Goal: Complete application form

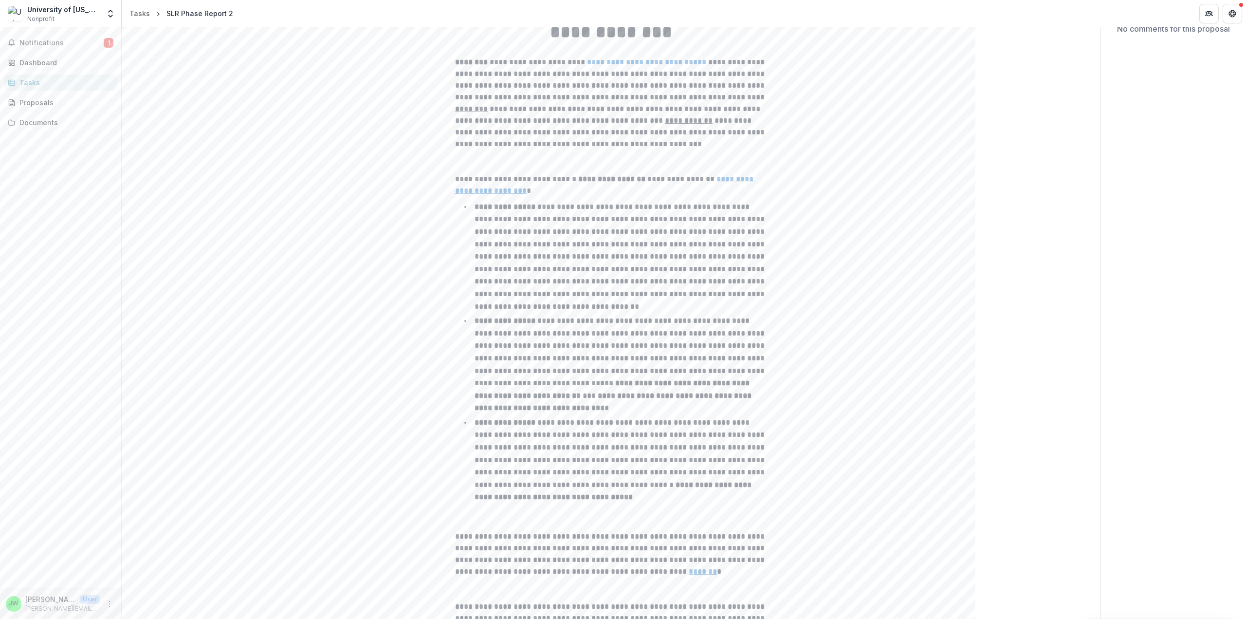
scroll to position [267, 0]
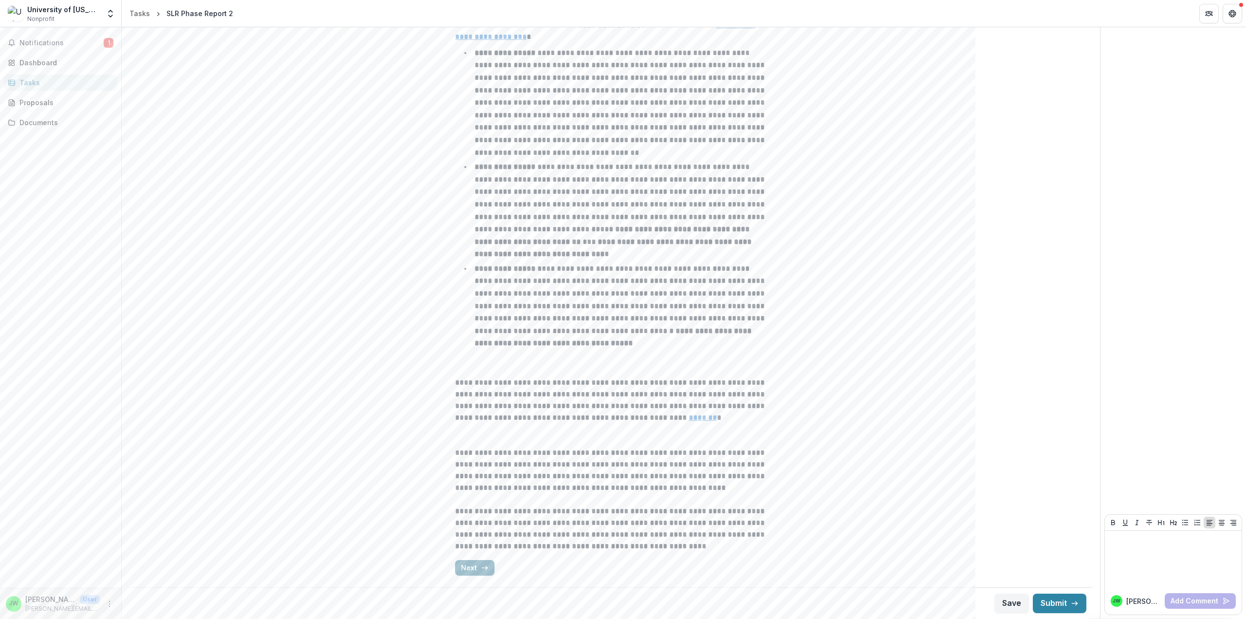
click at [478, 569] on button "Next" at bounding box center [474, 568] width 39 height 16
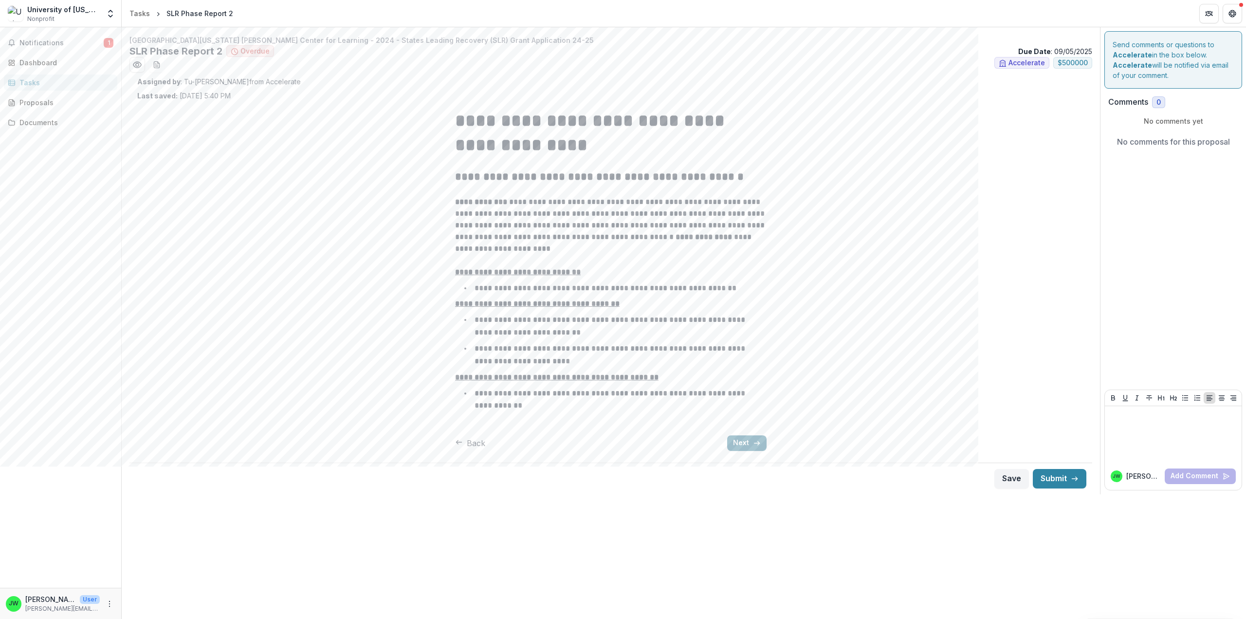
scroll to position [0, 0]
click at [732, 442] on button "Next" at bounding box center [746, 443] width 39 height 16
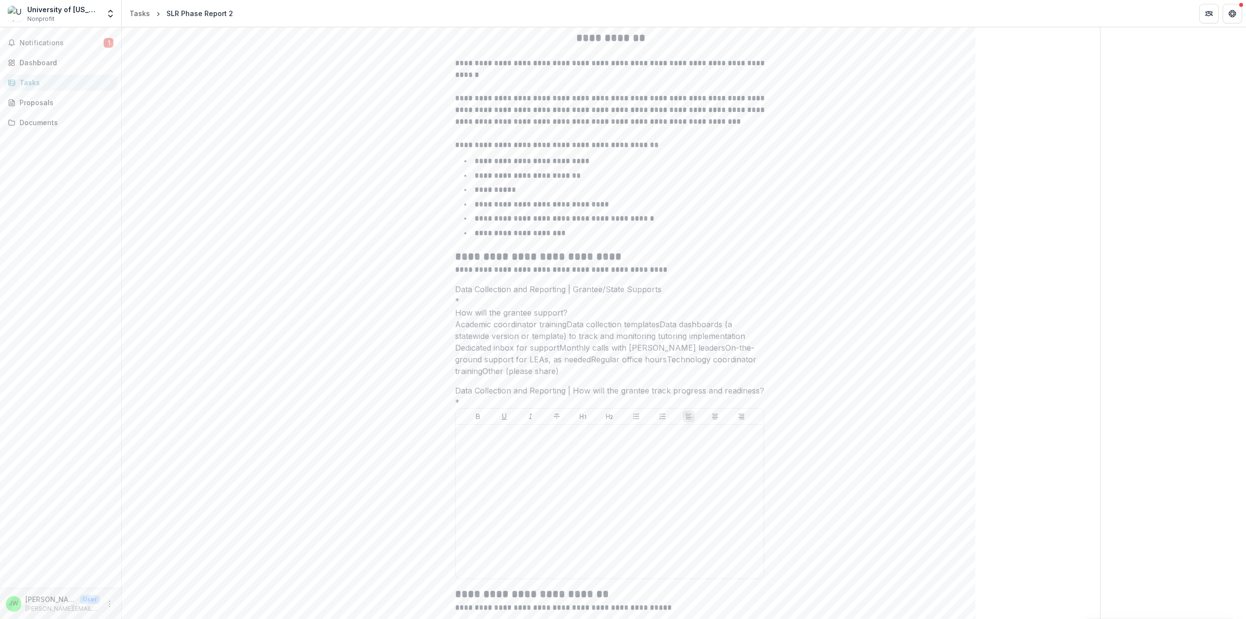
scroll to position [195, 0]
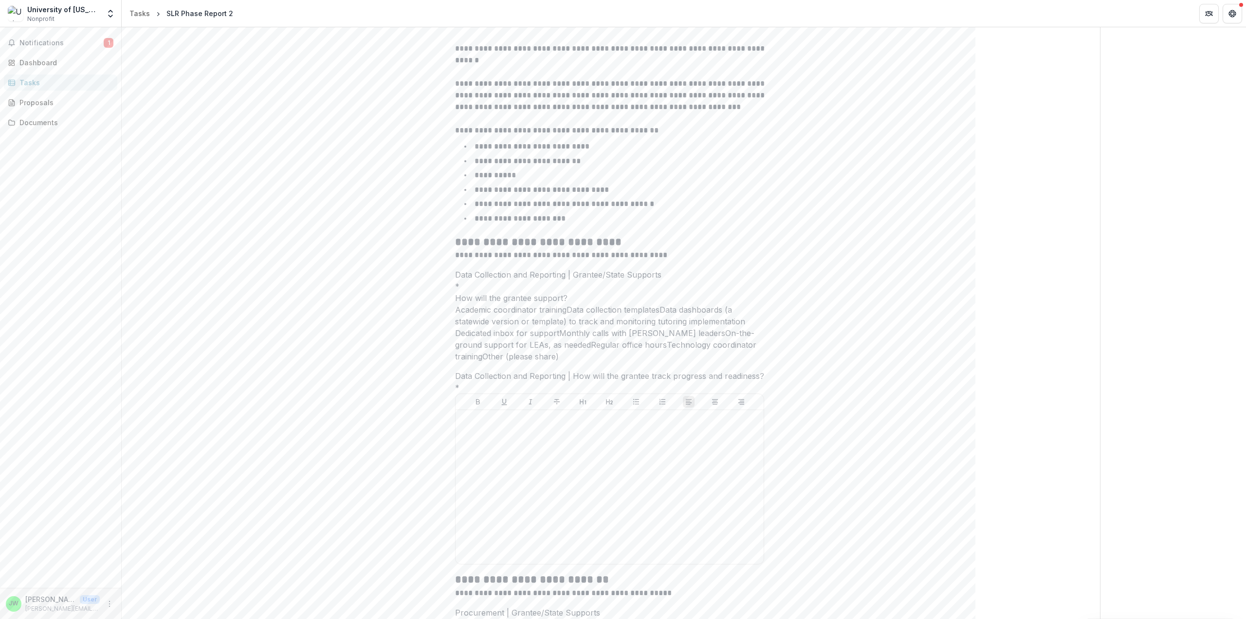
click at [455, 305] on span at bounding box center [455, 310] width 0 height 10
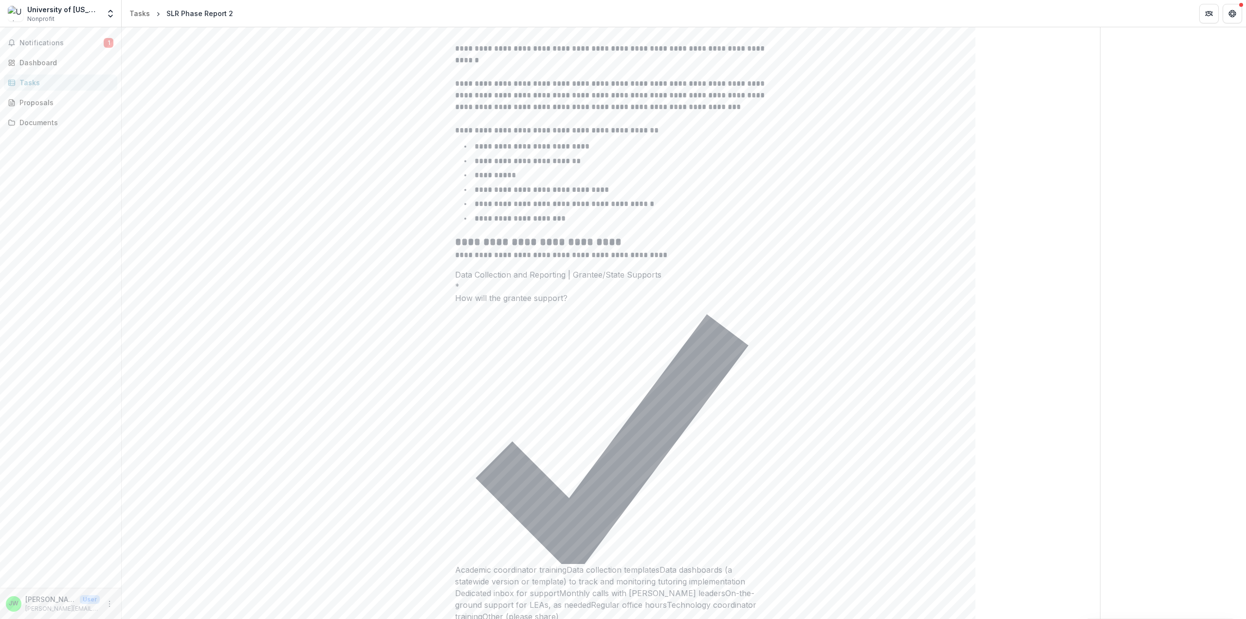
click at [567, 565] on span at bounding box center [567, 570] width 0 height 10
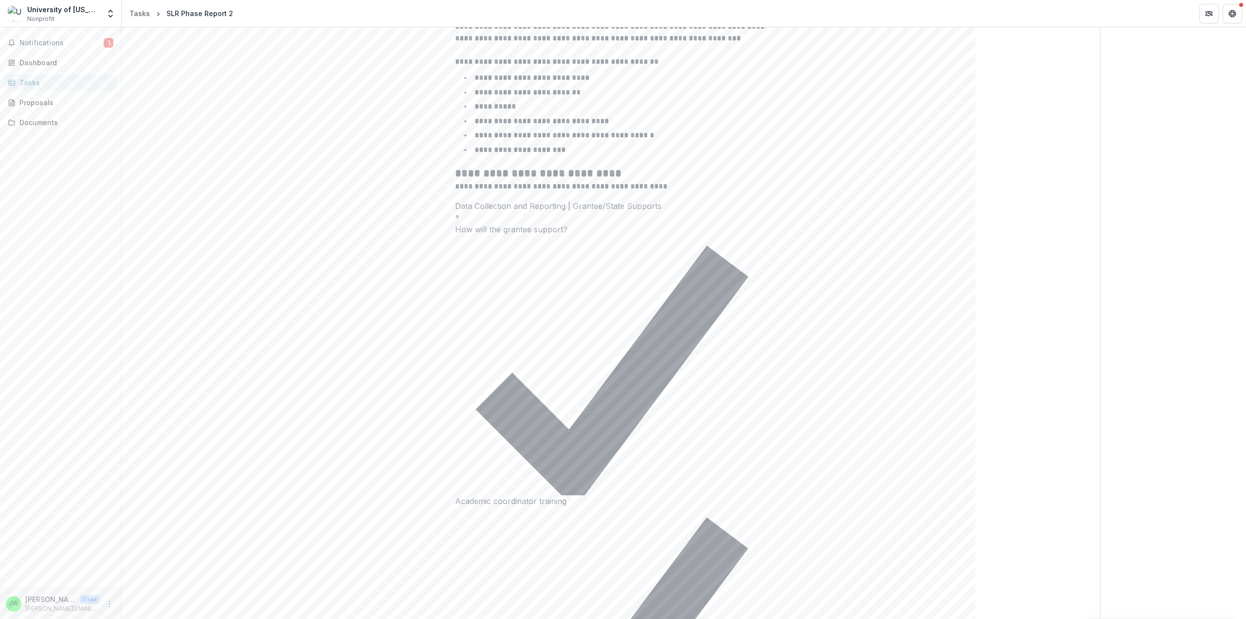
scroll to position [341, 0]
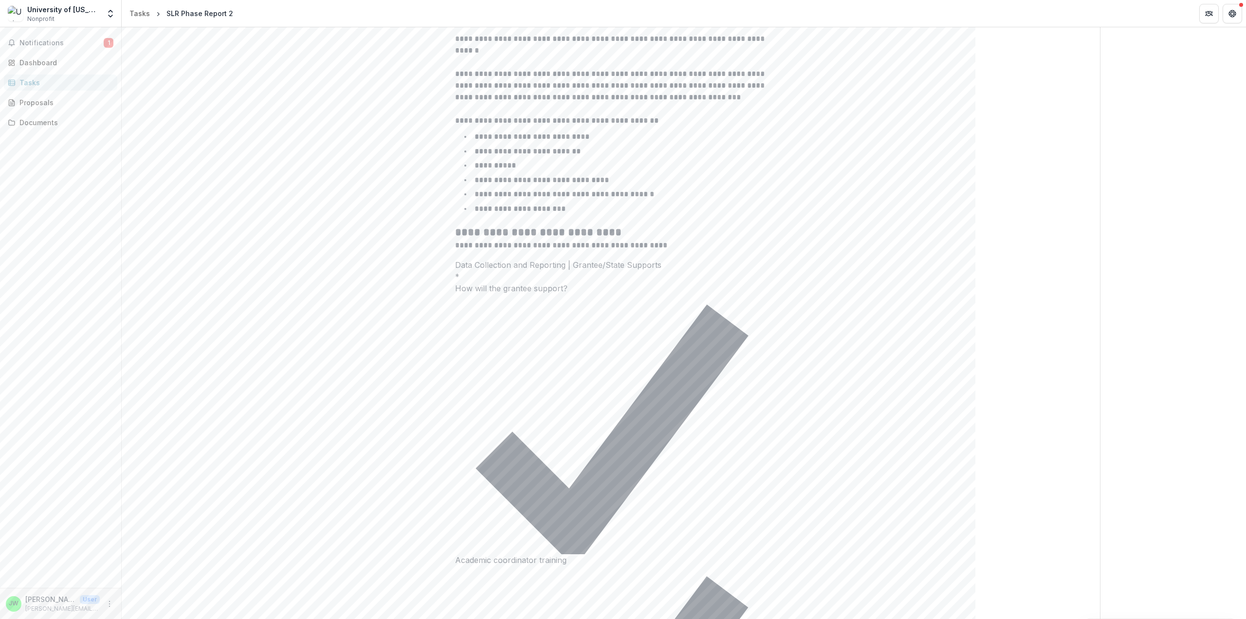
scroll to position [195, 0]
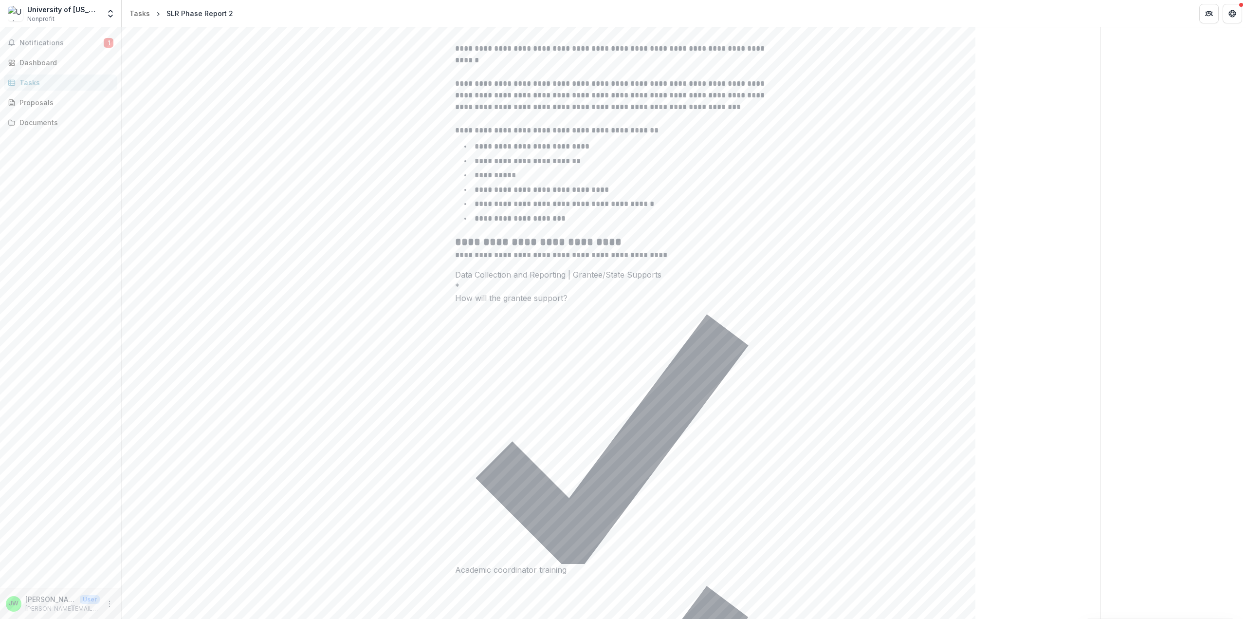
type input "**********"
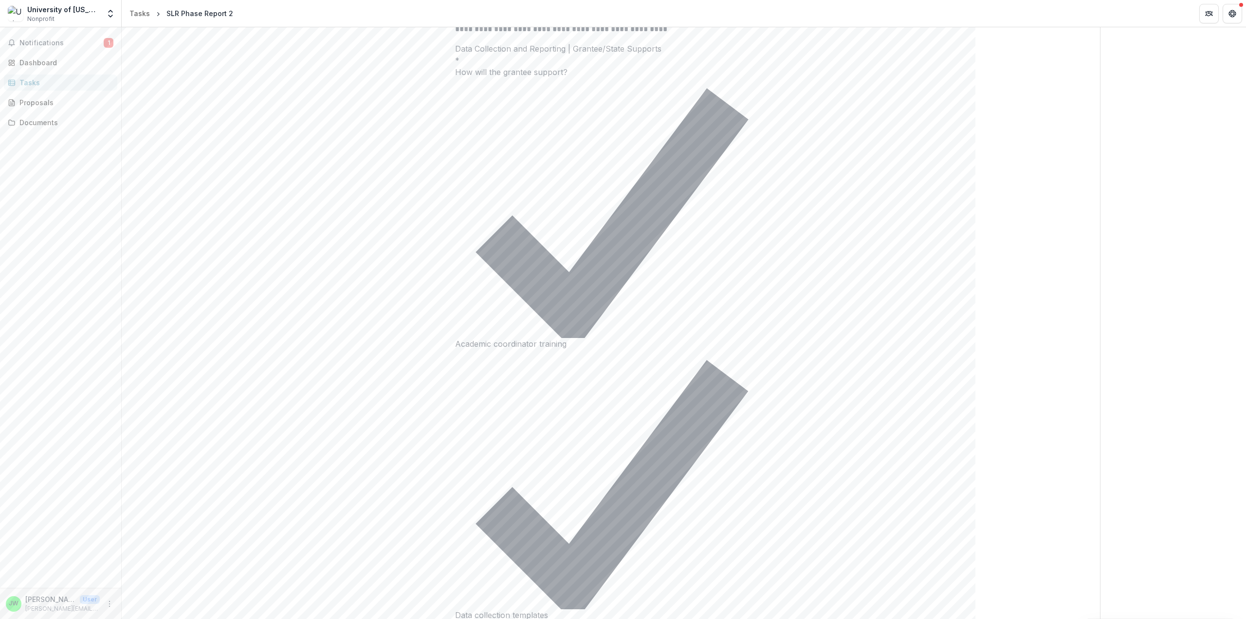
scroll to position [438, 0]
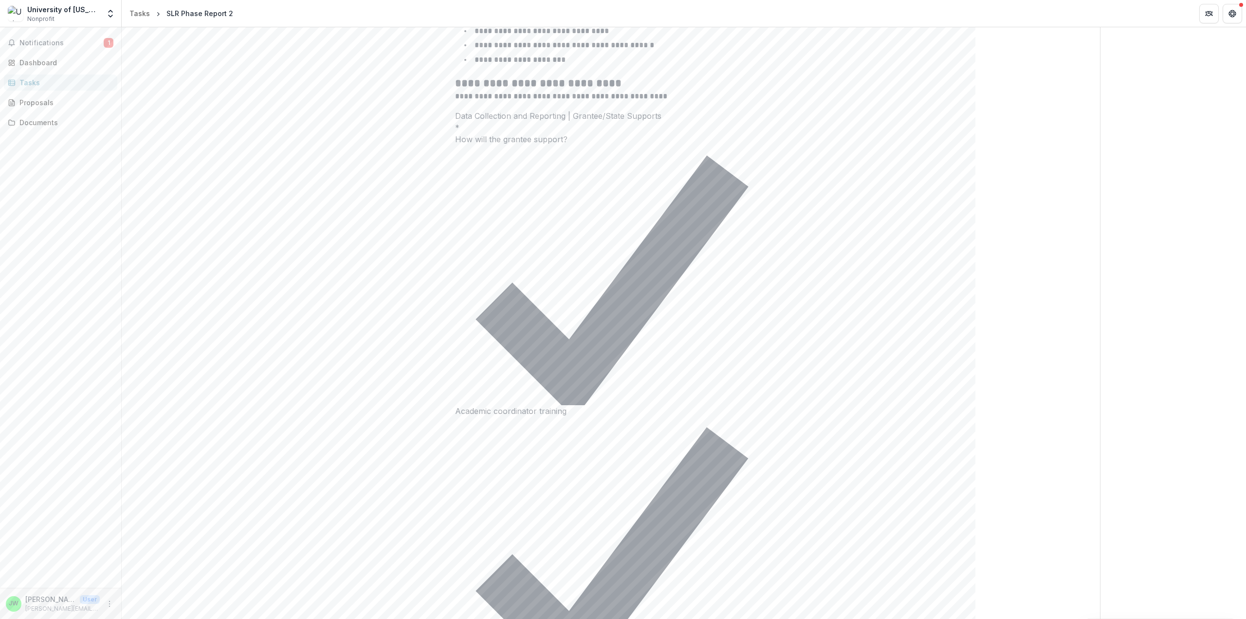
scroll to position [487, 0]
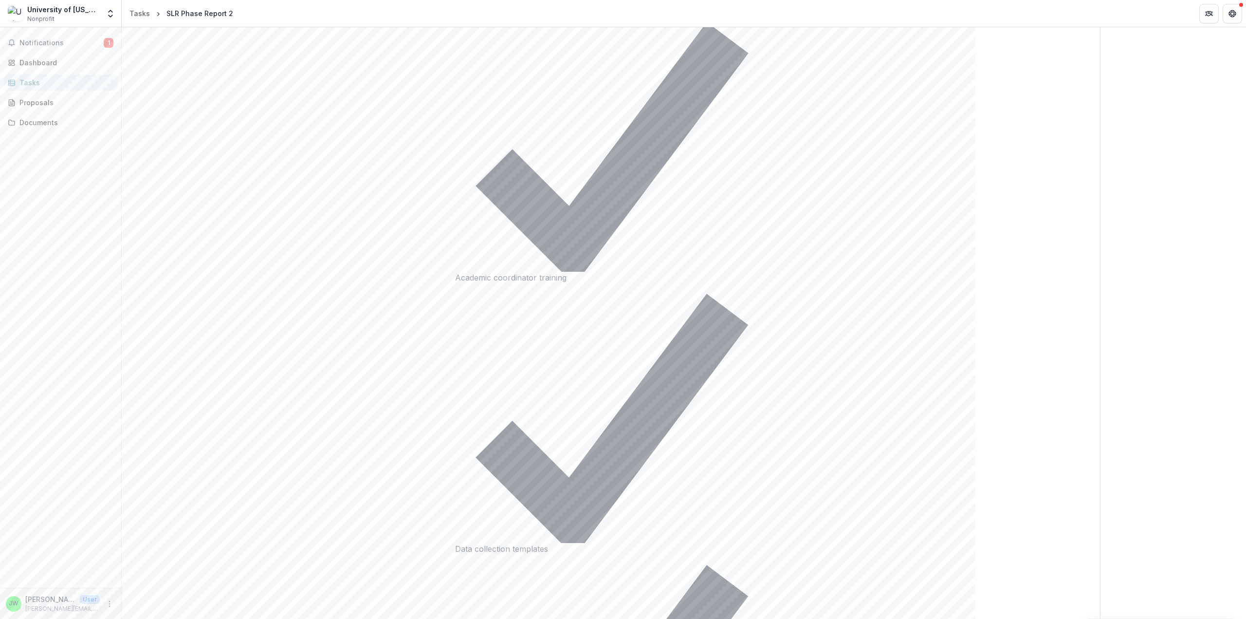
drag, startPoint x: 459, startPoint y: 262, endPoint x: 546, endPoint y: 384, distance: 149.3
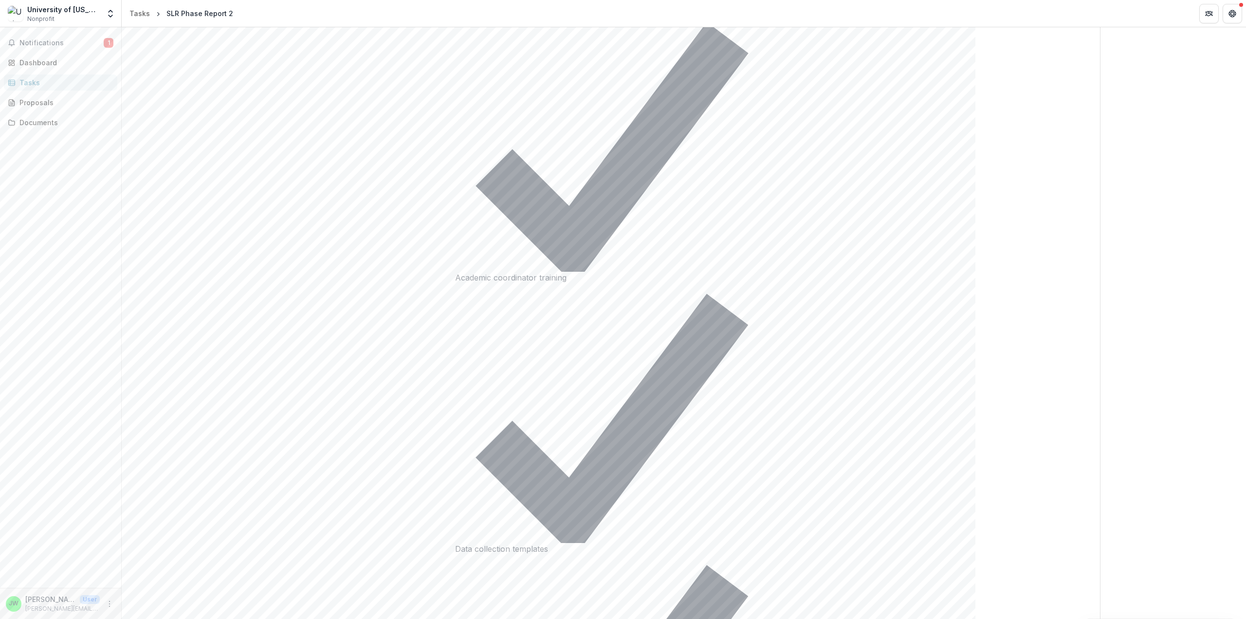
copy p "**********"
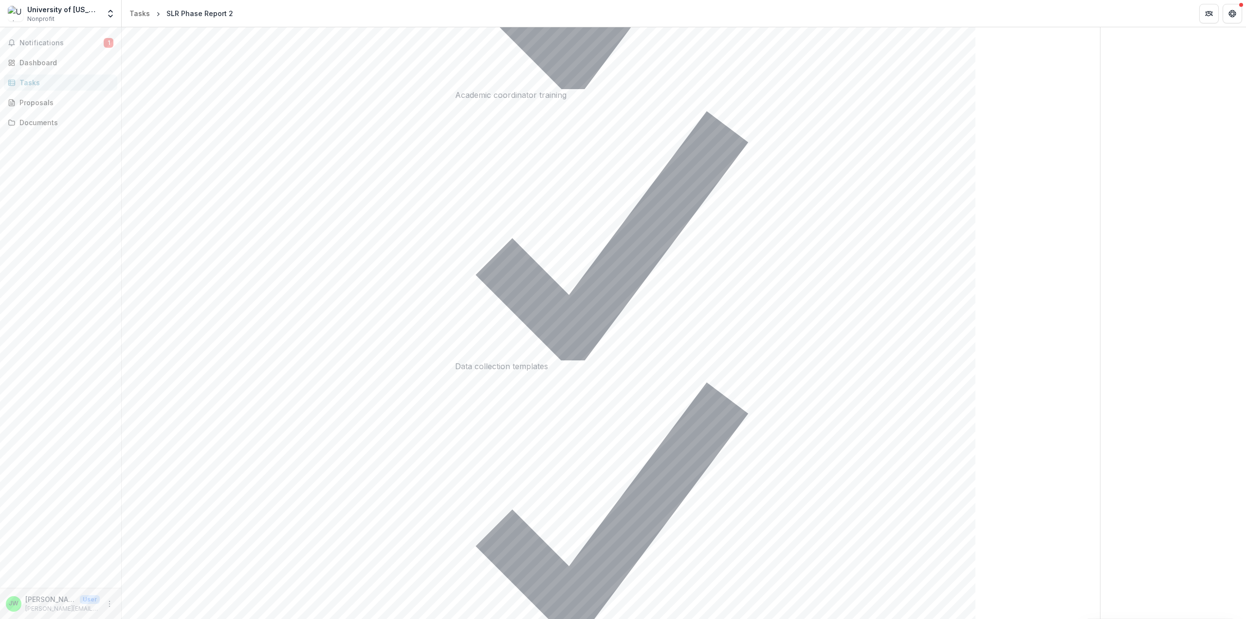
scroll to position [681, 0]
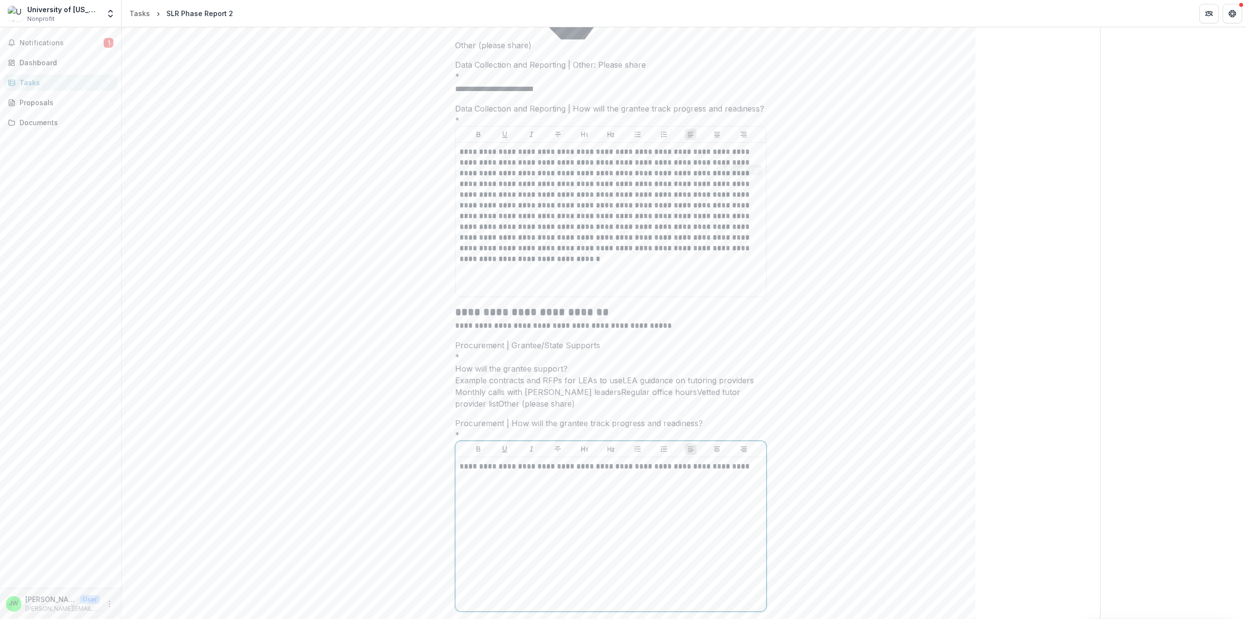
scroll to position [3006, 0]
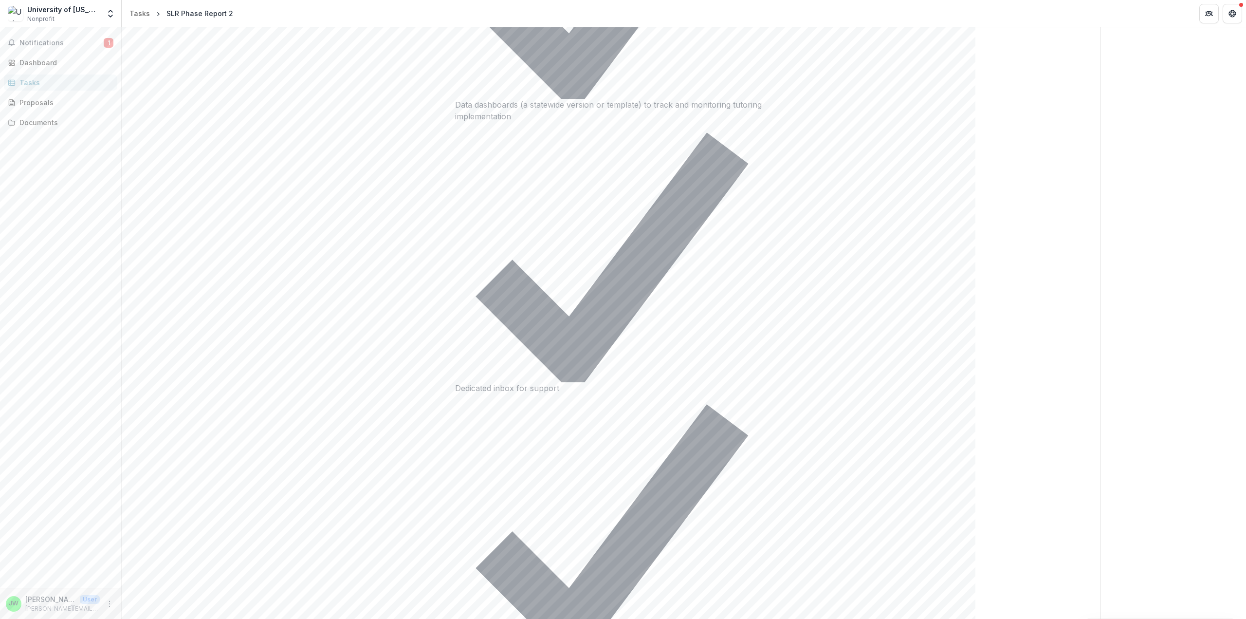
scroll to position [1205, 0]
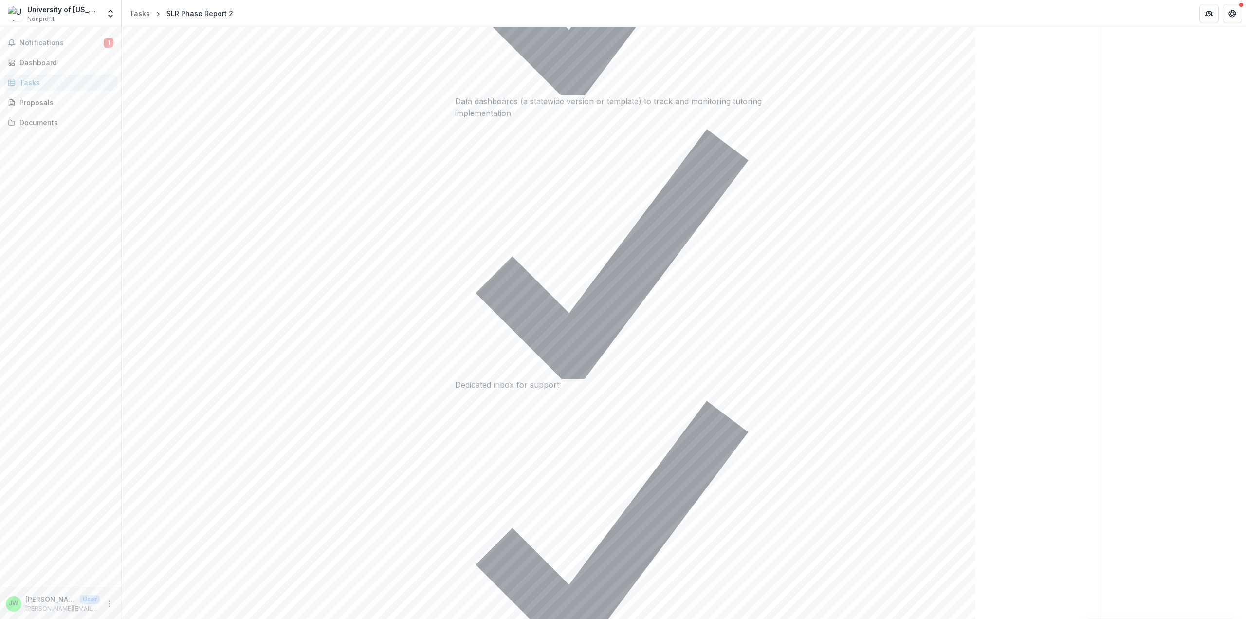
type input "**********"
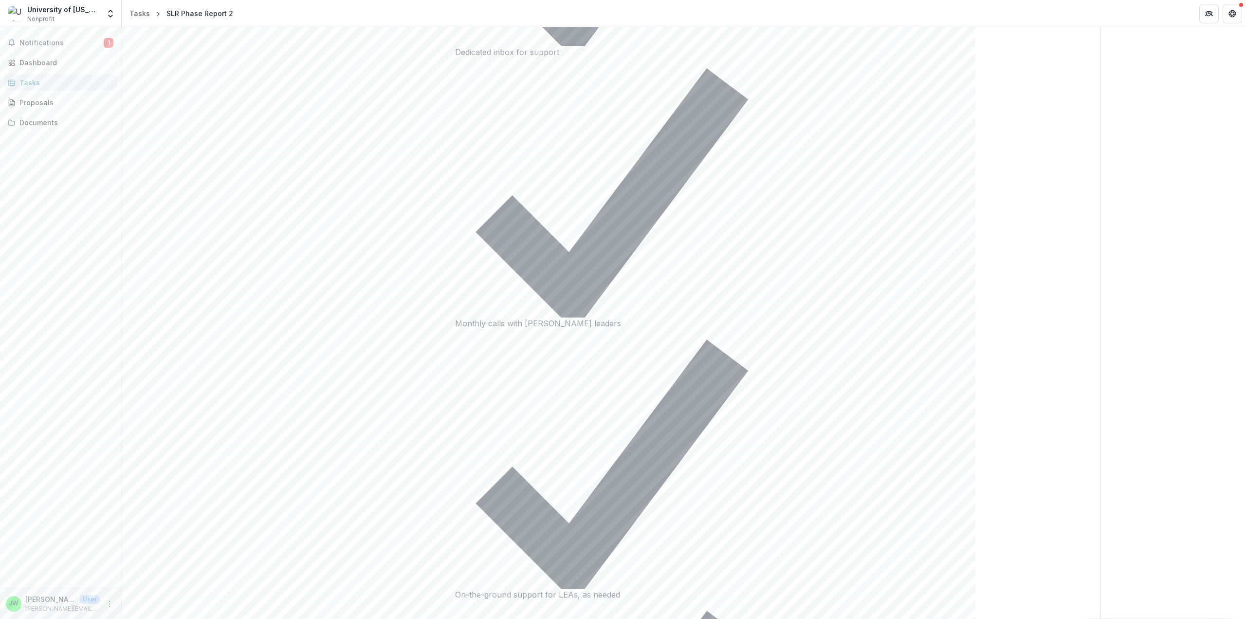
scroll to position [1643, 0]
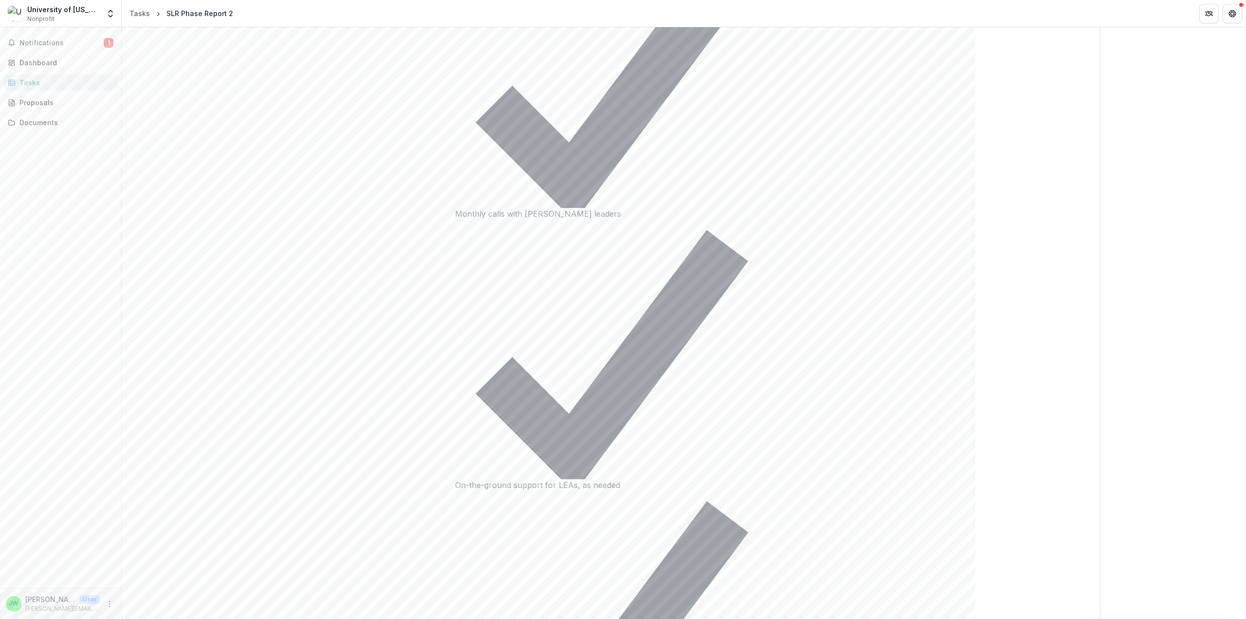
scroll to position [1546, 0]
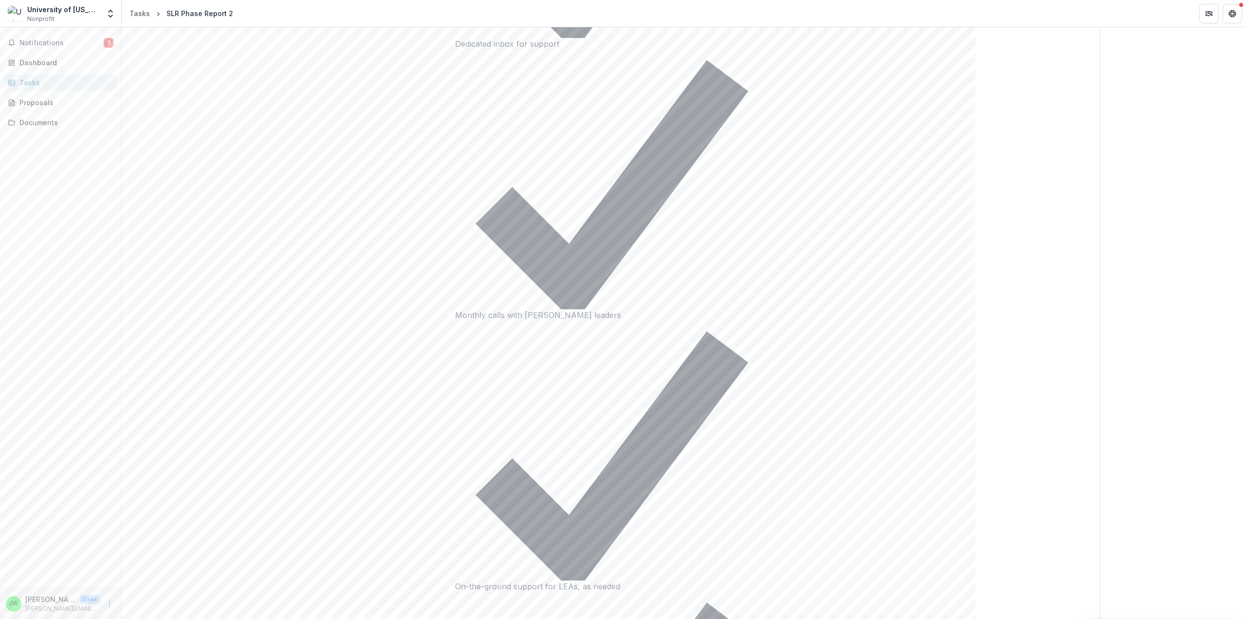
drag, startPoint x: 545, startPoint y: 131, endPoint x: 521, endPoint y: 148, distance: 29.6
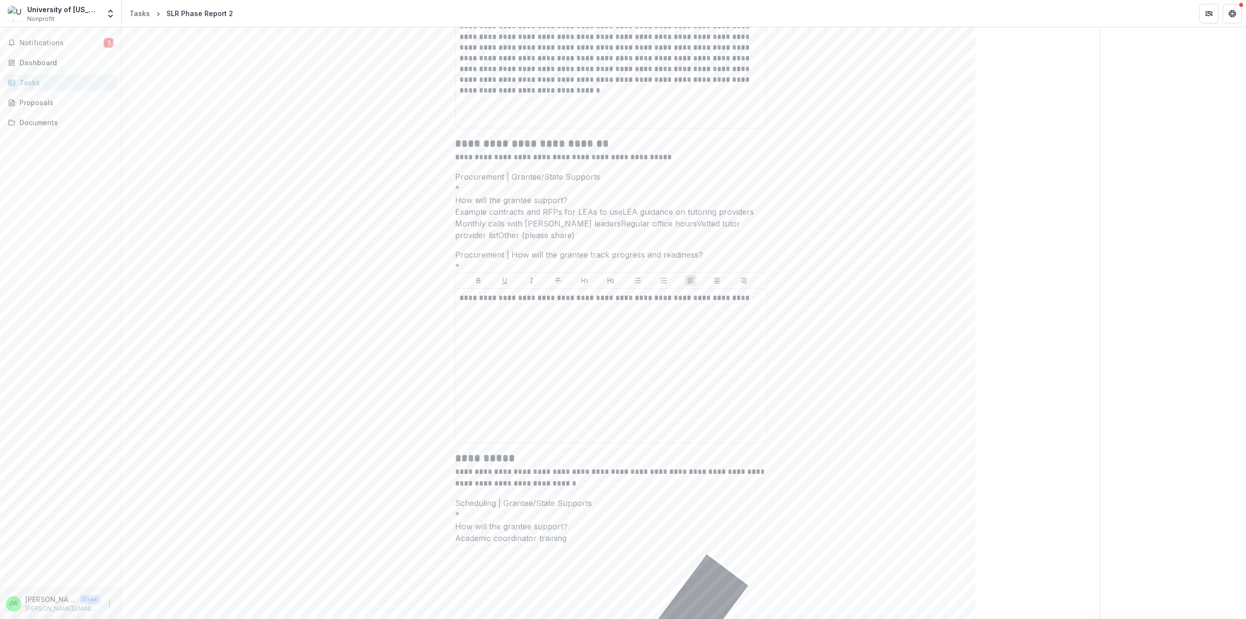
scroll to position [3295, 0]
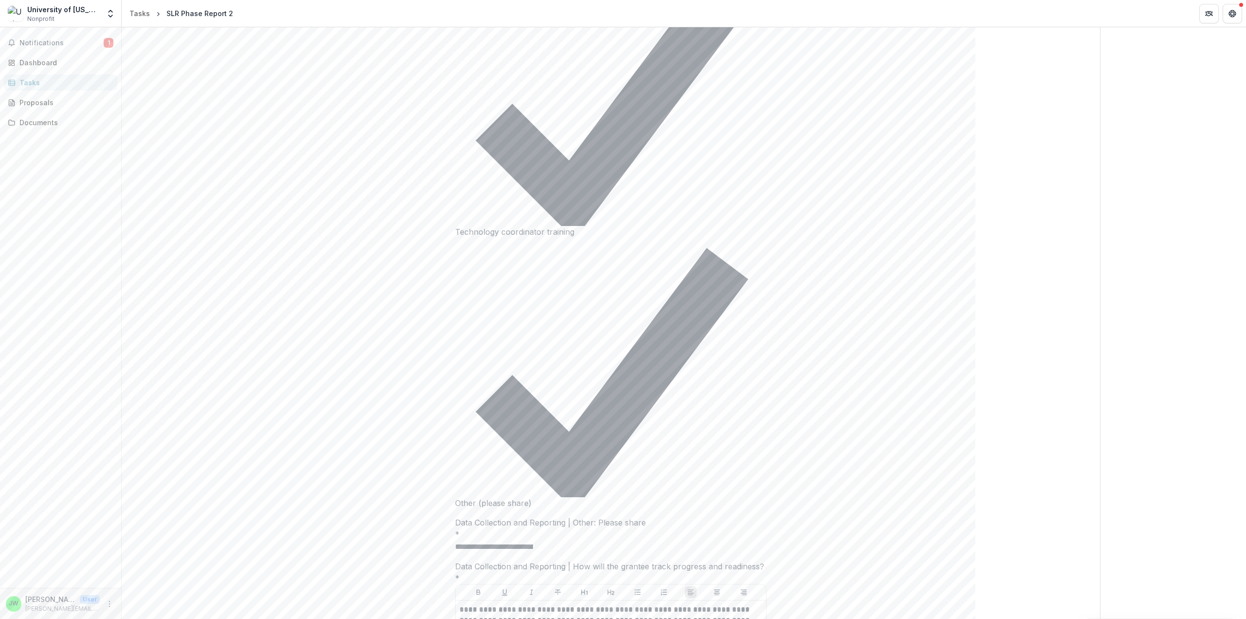
scroll to position [2273, 0]
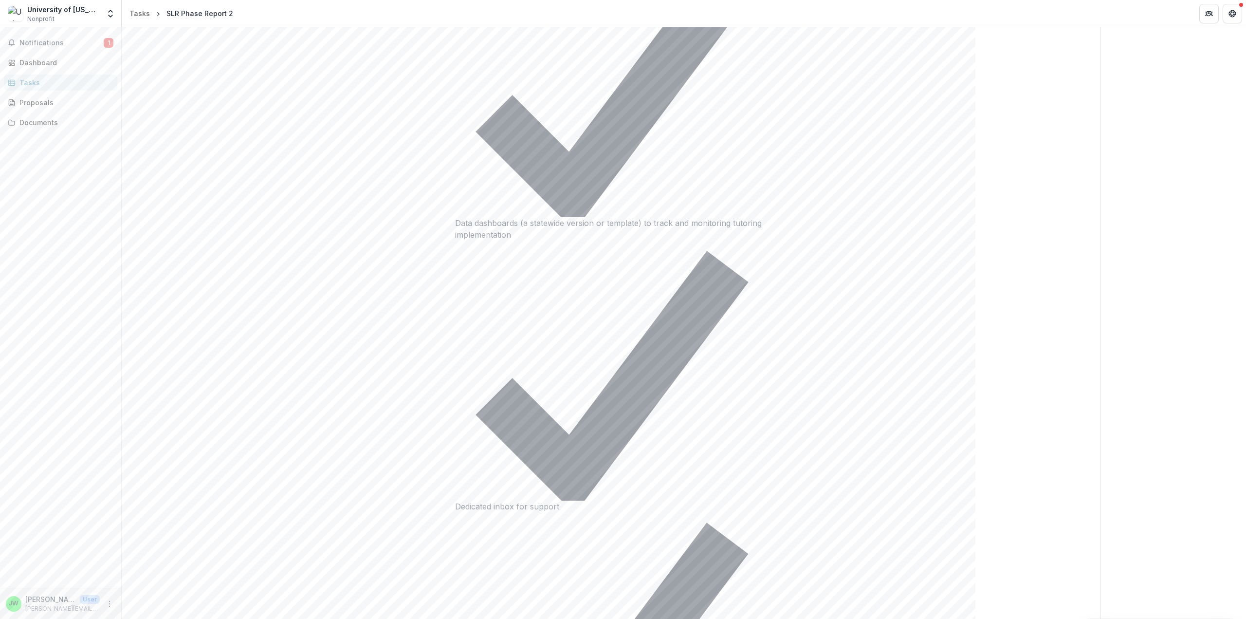
scroll to position [959, 0]
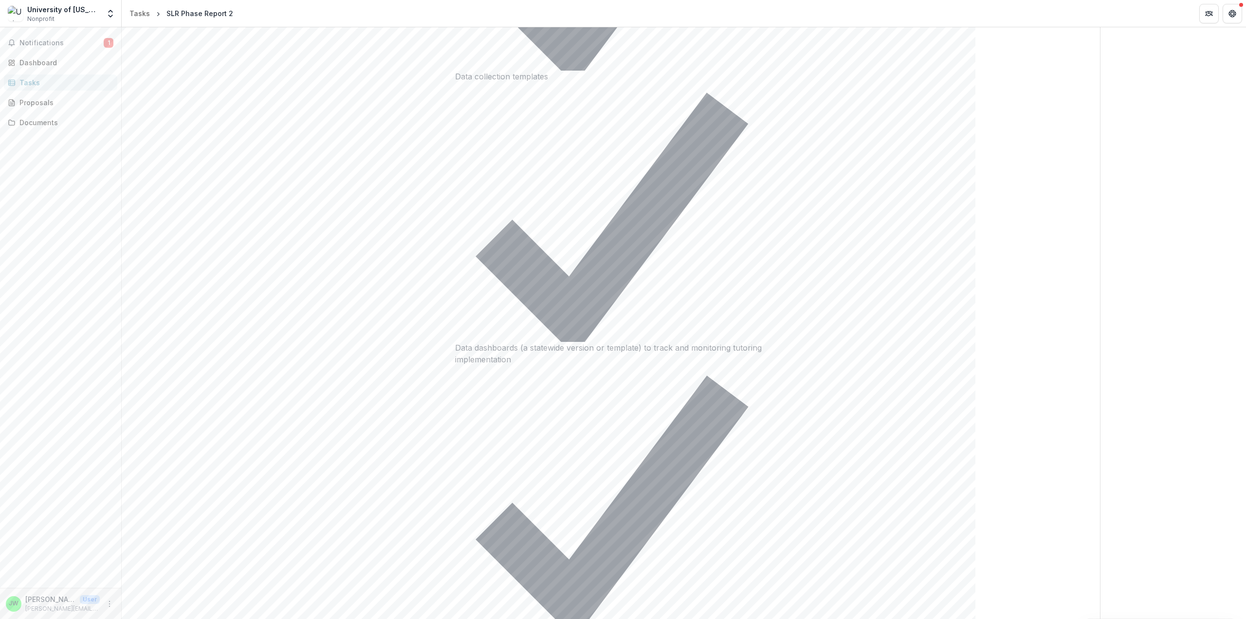
drag, startPoint x: 459, startPoint y: 152, endPoint x: 741, endPoint y: 157, distance: 281.9
copy p "**********"
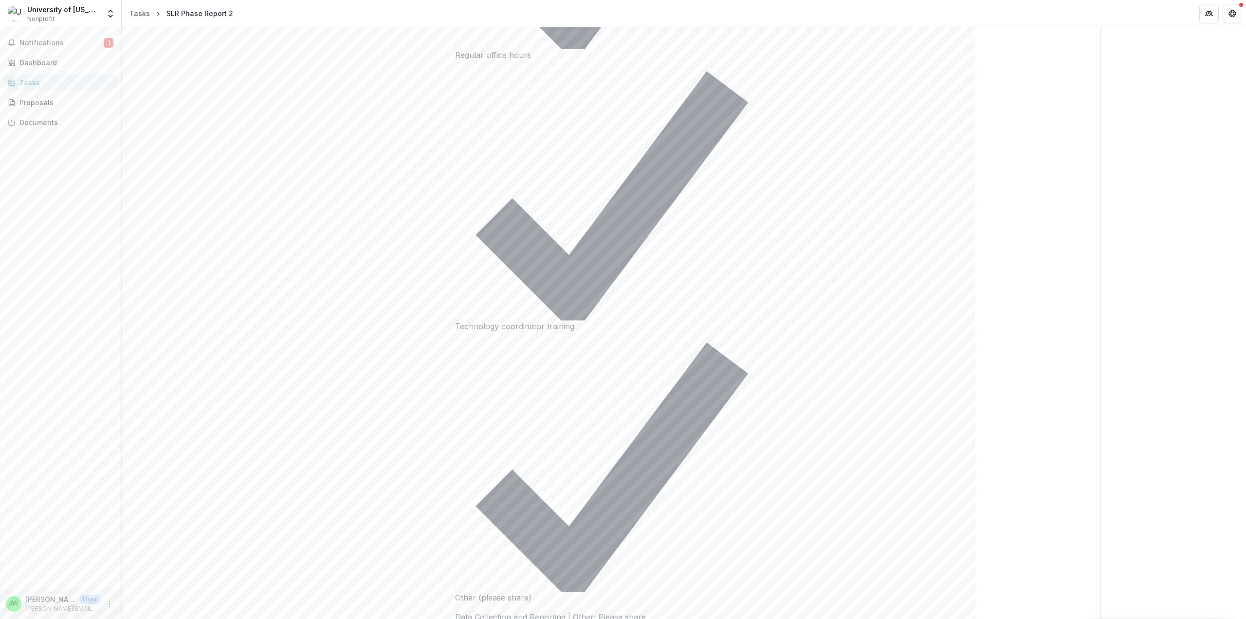
scroll to position [2370, 0]
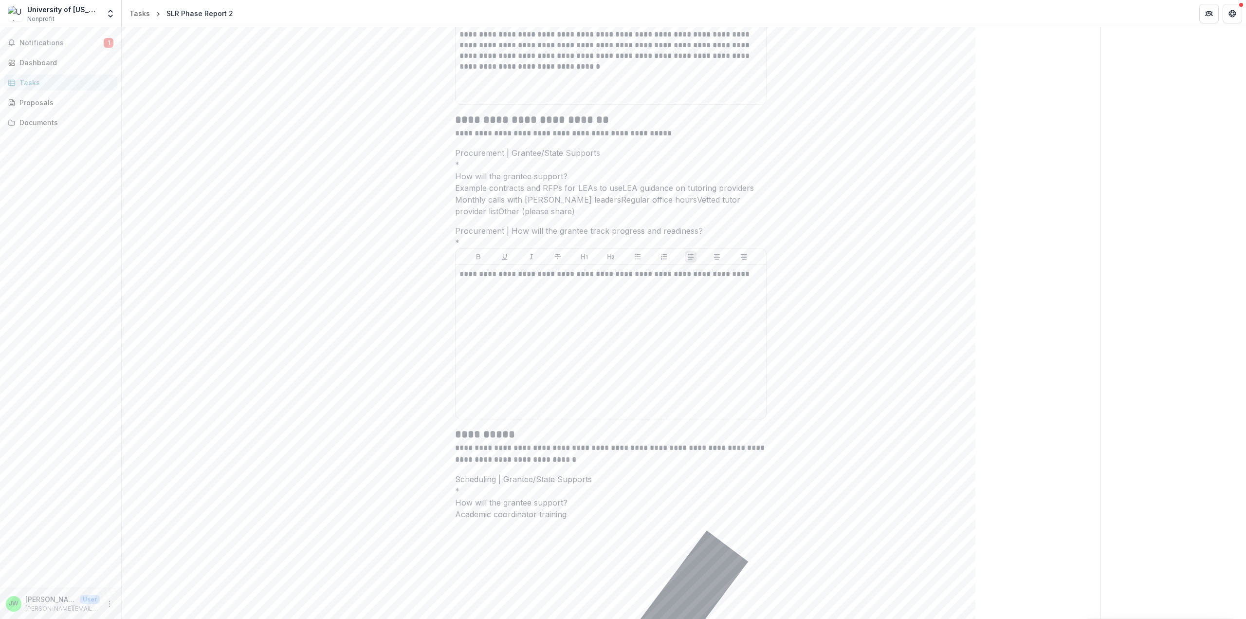
scroll to position [3100, 0]
